Goal: Transaction & Acquisition: Purchase product/service

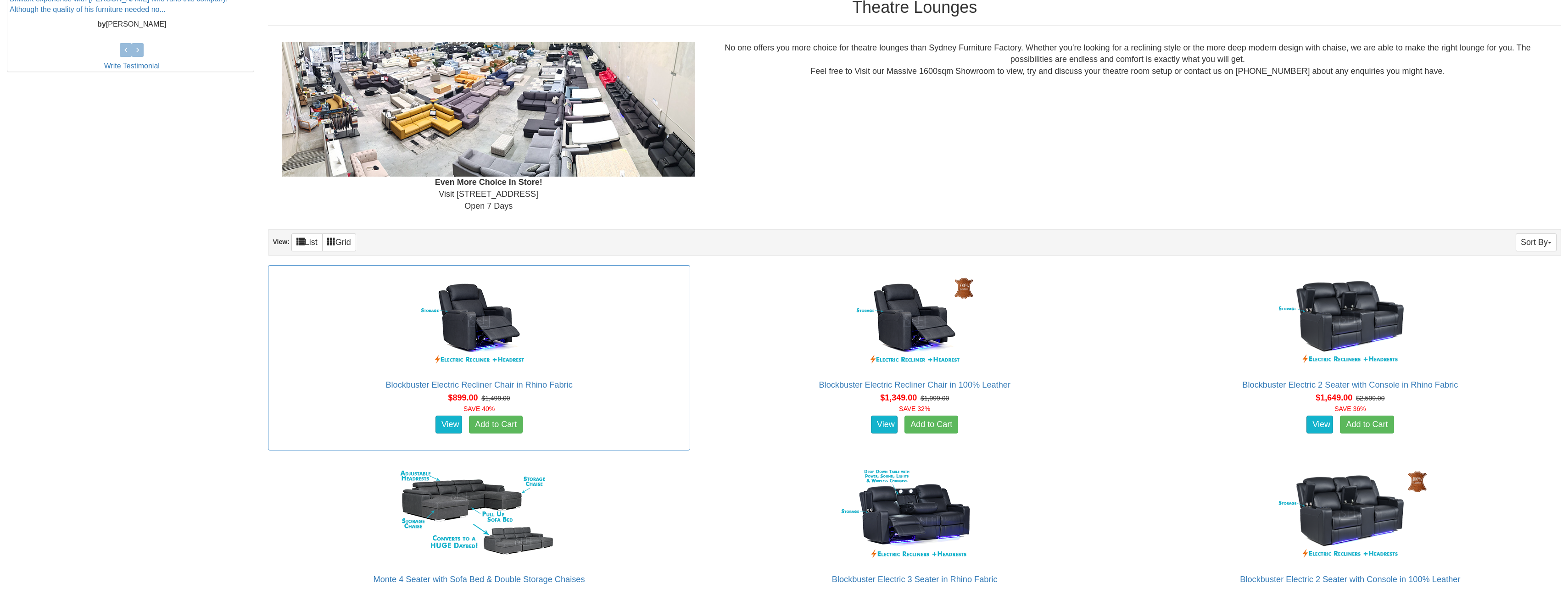
scroll to position [504, 0]
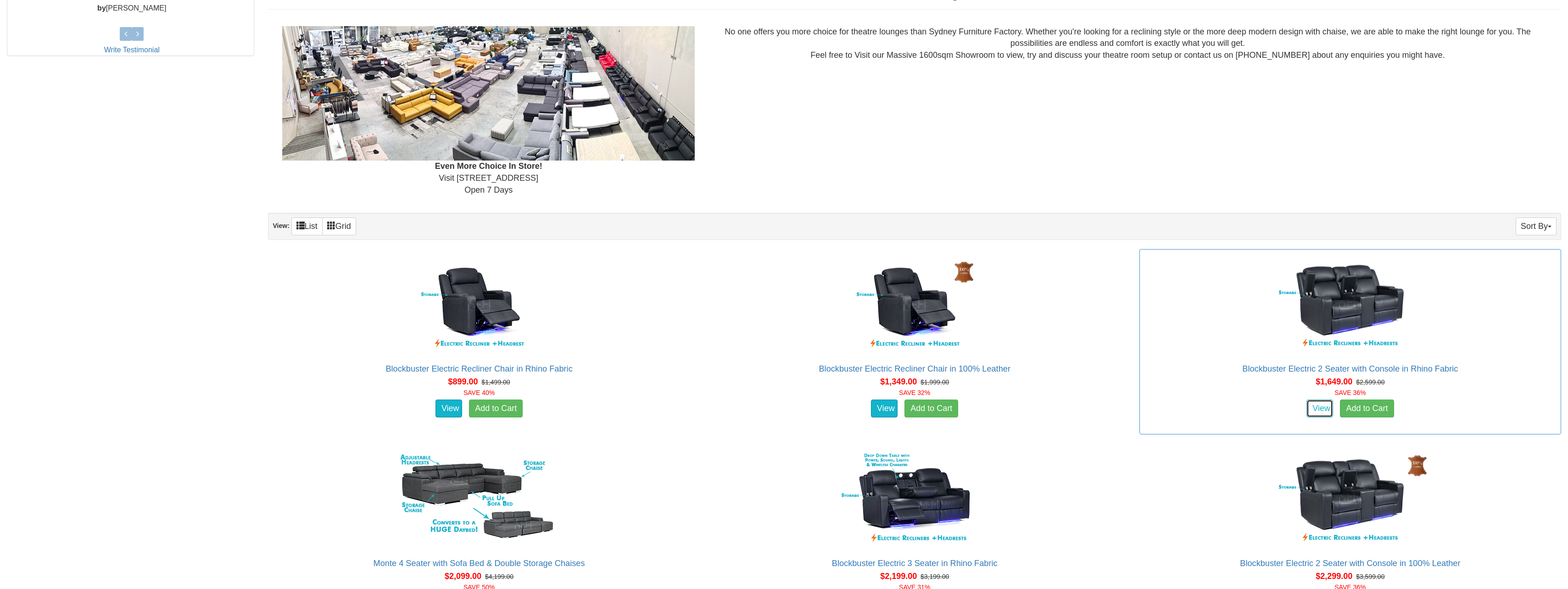
click at [1325, 411] on link "View" at bounding box center [1320, 409] width 27 height 18
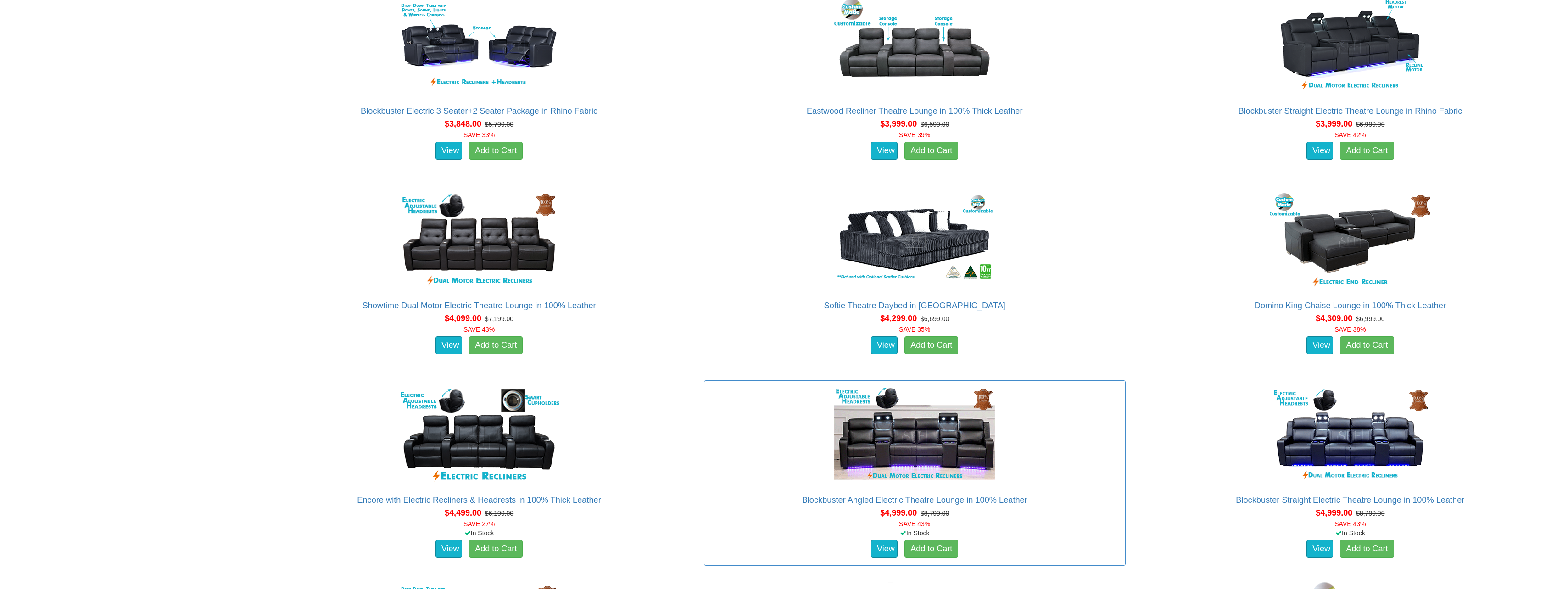
scroll to position [2386, 0]
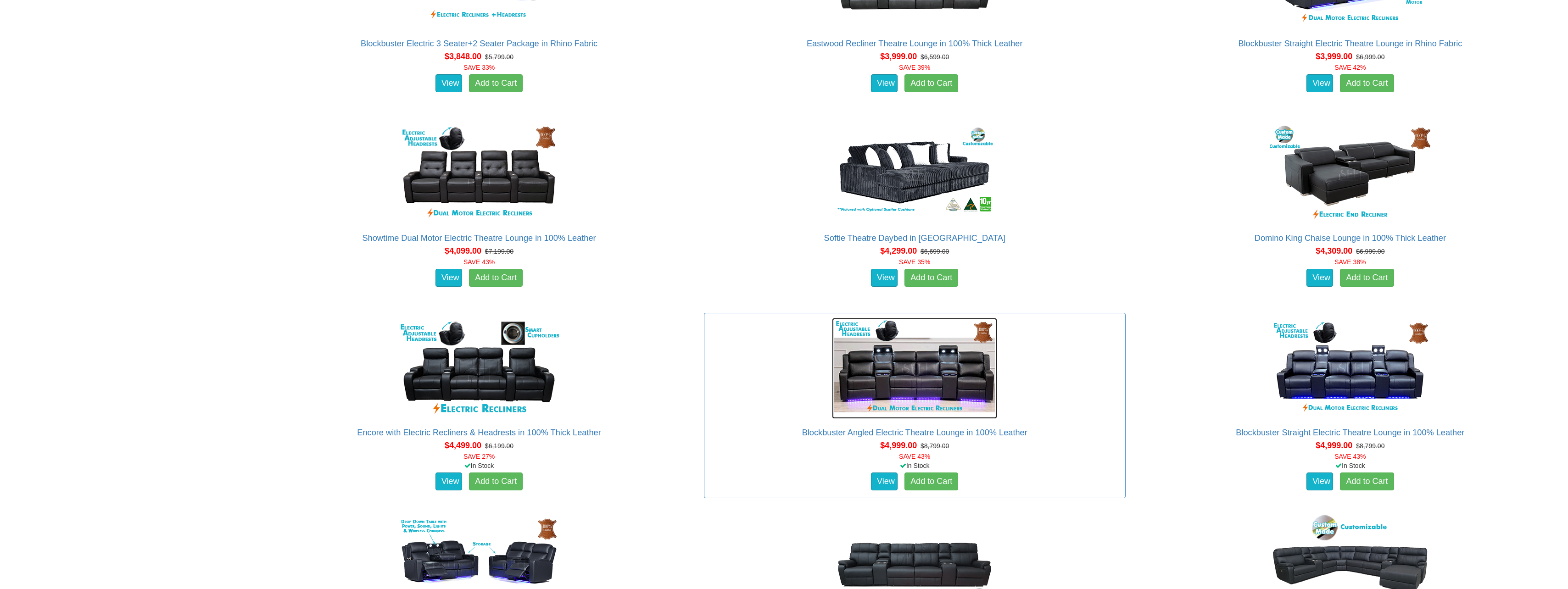
click at [910, 383] on img at bounding box center [914, 368] width 165 height 101
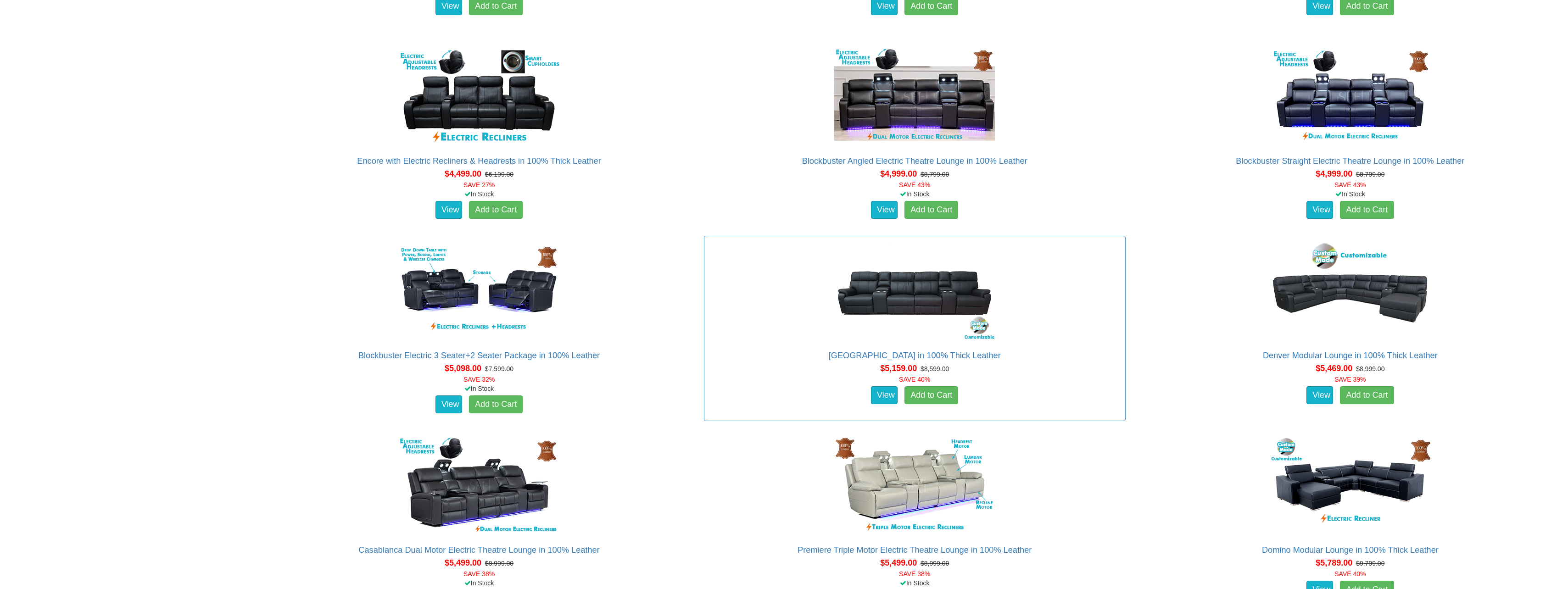
scroll to position [2582, 0]
